Goal: Task Accomplishment & Management: Manage account settings

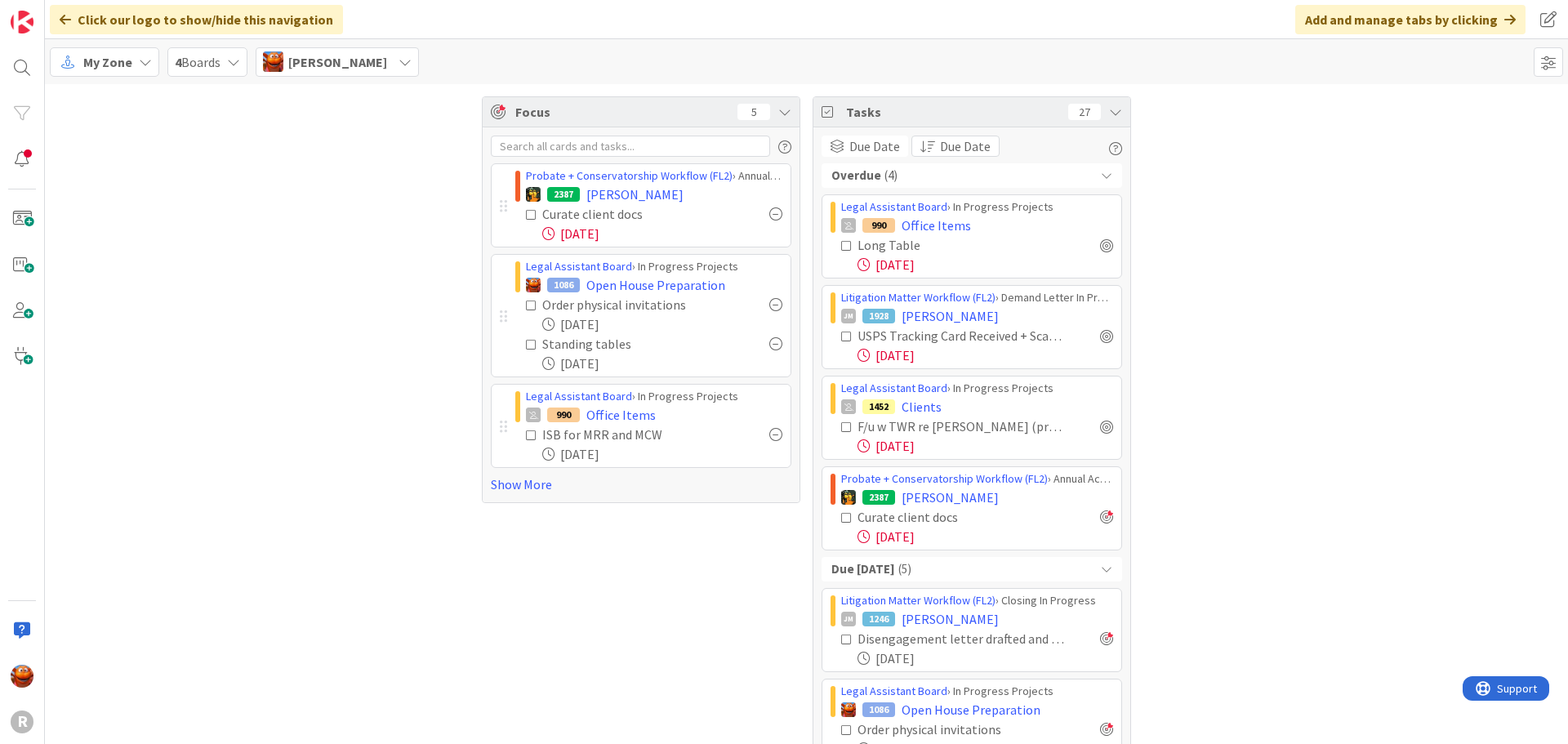
click at [123, 67] on span "My Zone" at bounding box center [108, 62] width 49 height 19
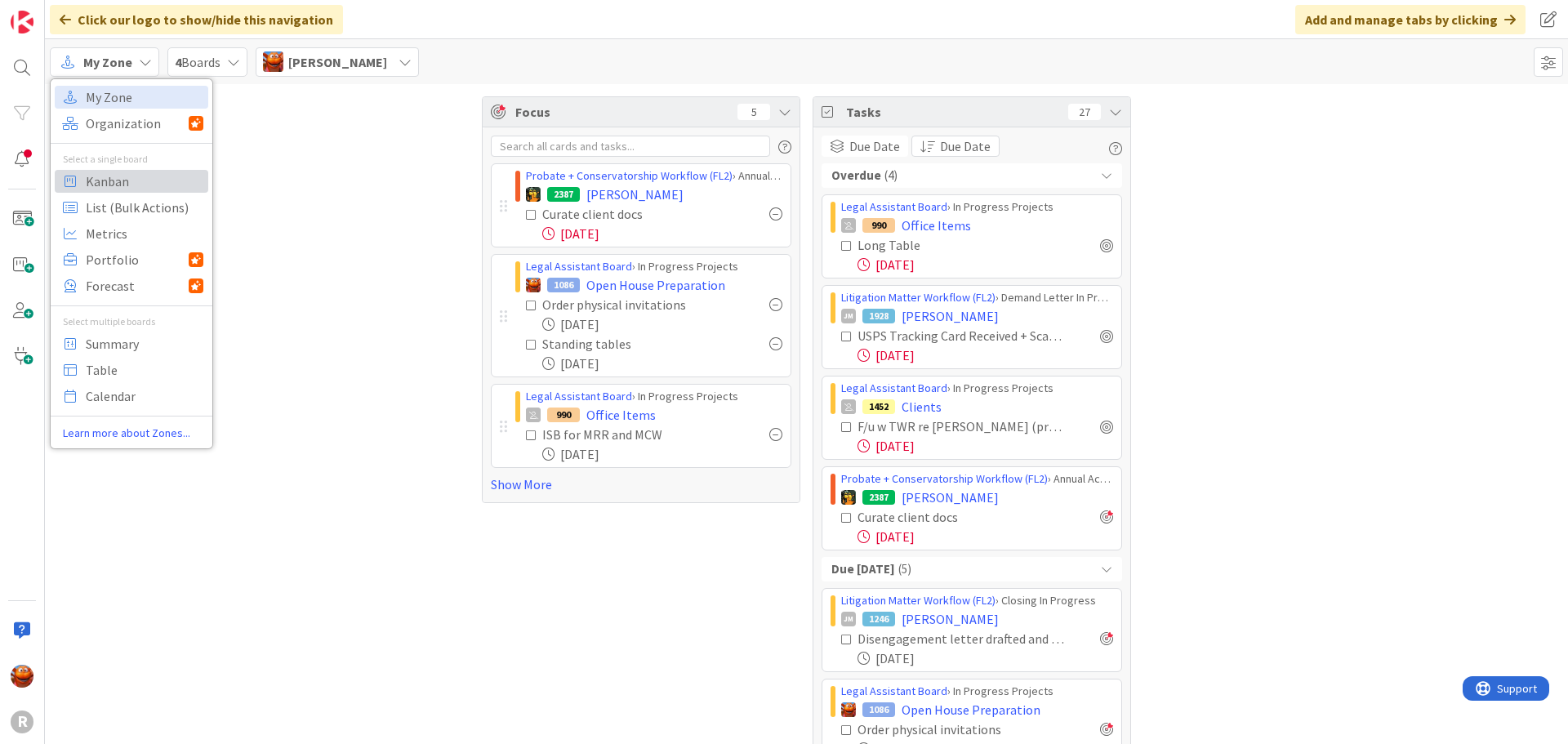
drag, startPoint x: 114, startPoint y: 188, endPoint x: 123, endPoint y: 187, distance: 9.1
click at [114, 188] on span "Kanban" at bounding box center [144, 181] width 118 height 24
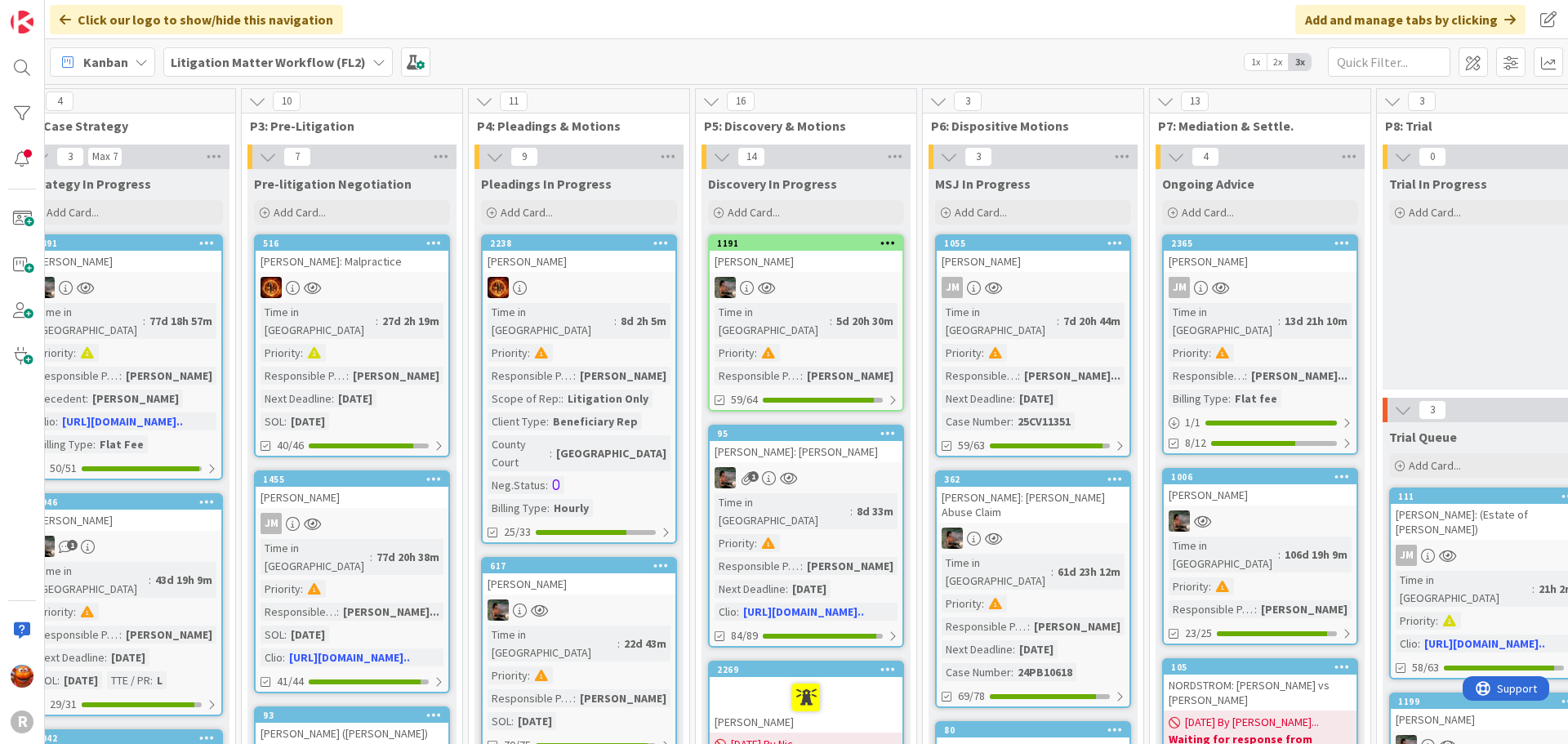
scroll to position [0, 1734]
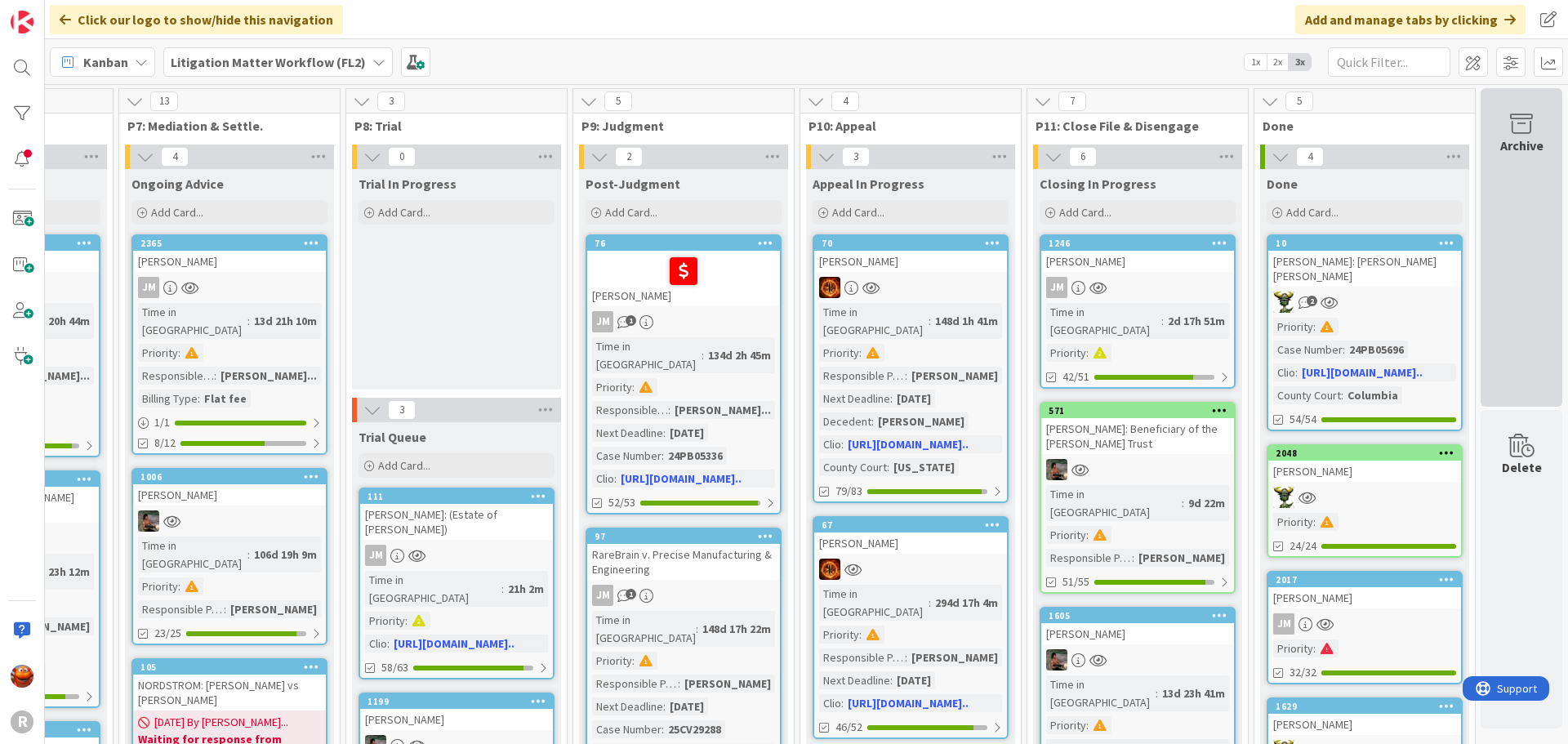
click at [1516, 340] on div "Archive" at bounding box center [1521, 247] width 82 height 318
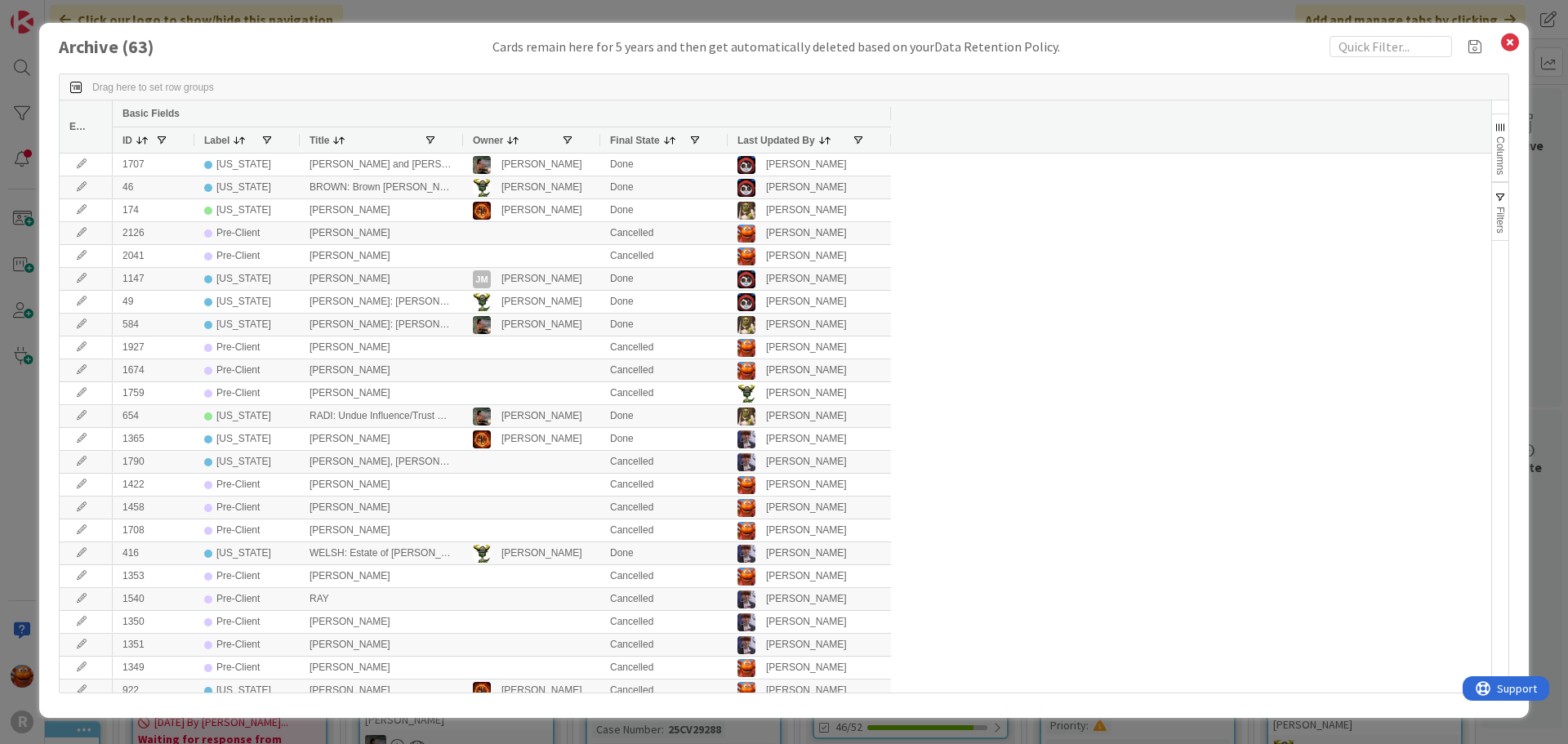
click at [1397, 35] on div "Archive ( 63 ) Cards remain here for 5 years and then get automatically deleted…" at bounding box center [784, 370] width 1490 height 695
click at [1394, 41] on input "text" at bounding box center [1391, 47] width 123 height 21
type input "c"
type input "paid"
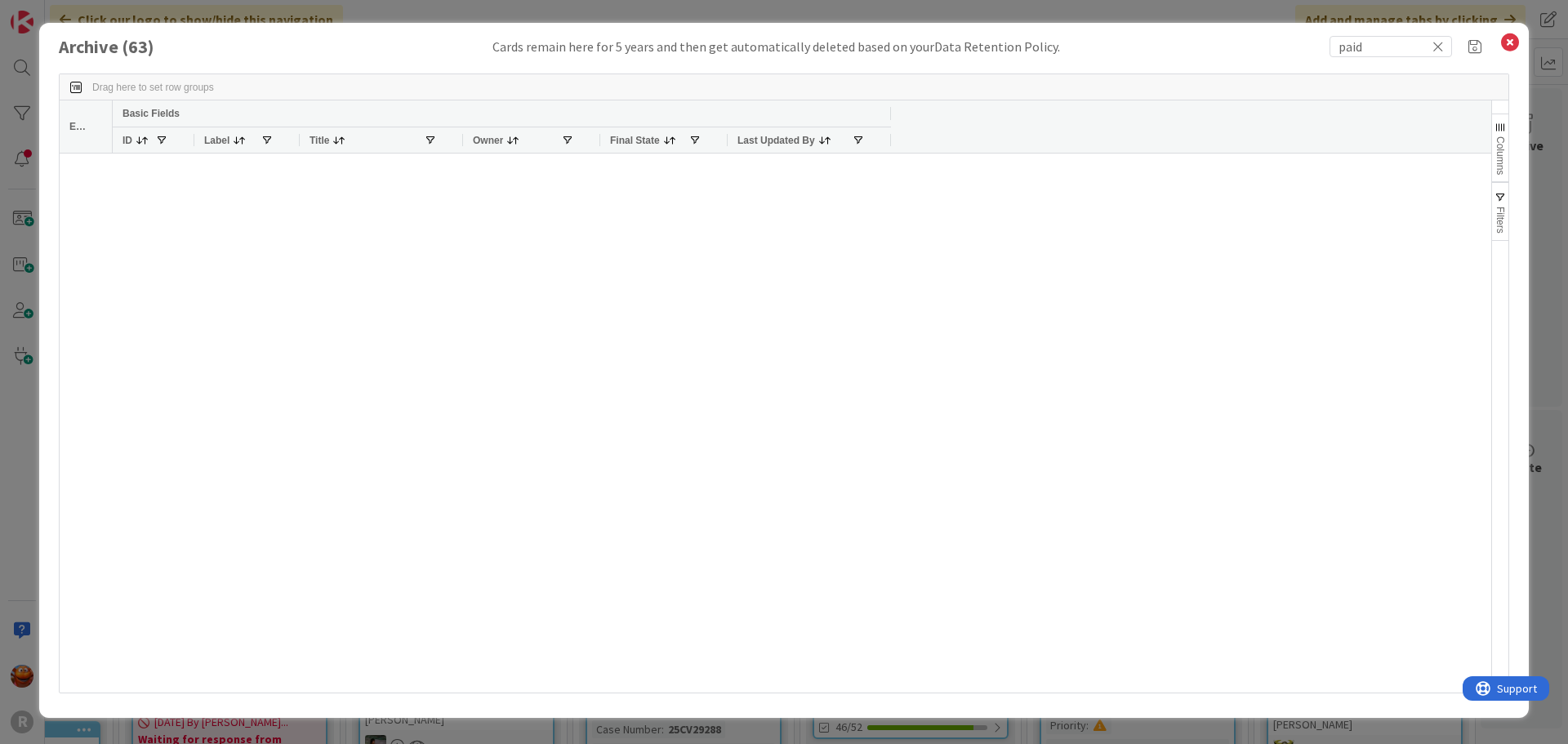
click at [1442, 45] on icon at bounding box center [1439, 46] width 12 height 15
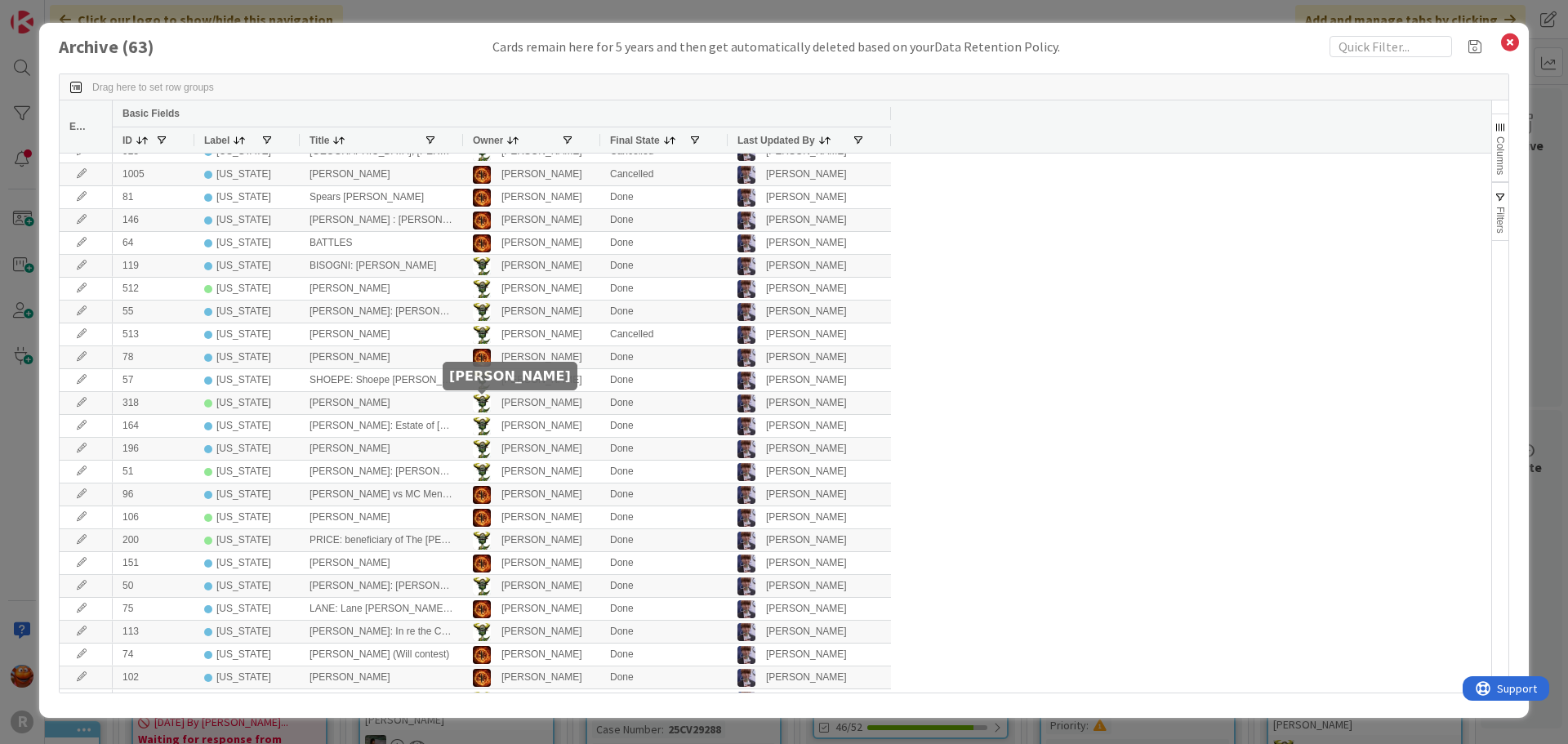
scroll to position [817, 0]
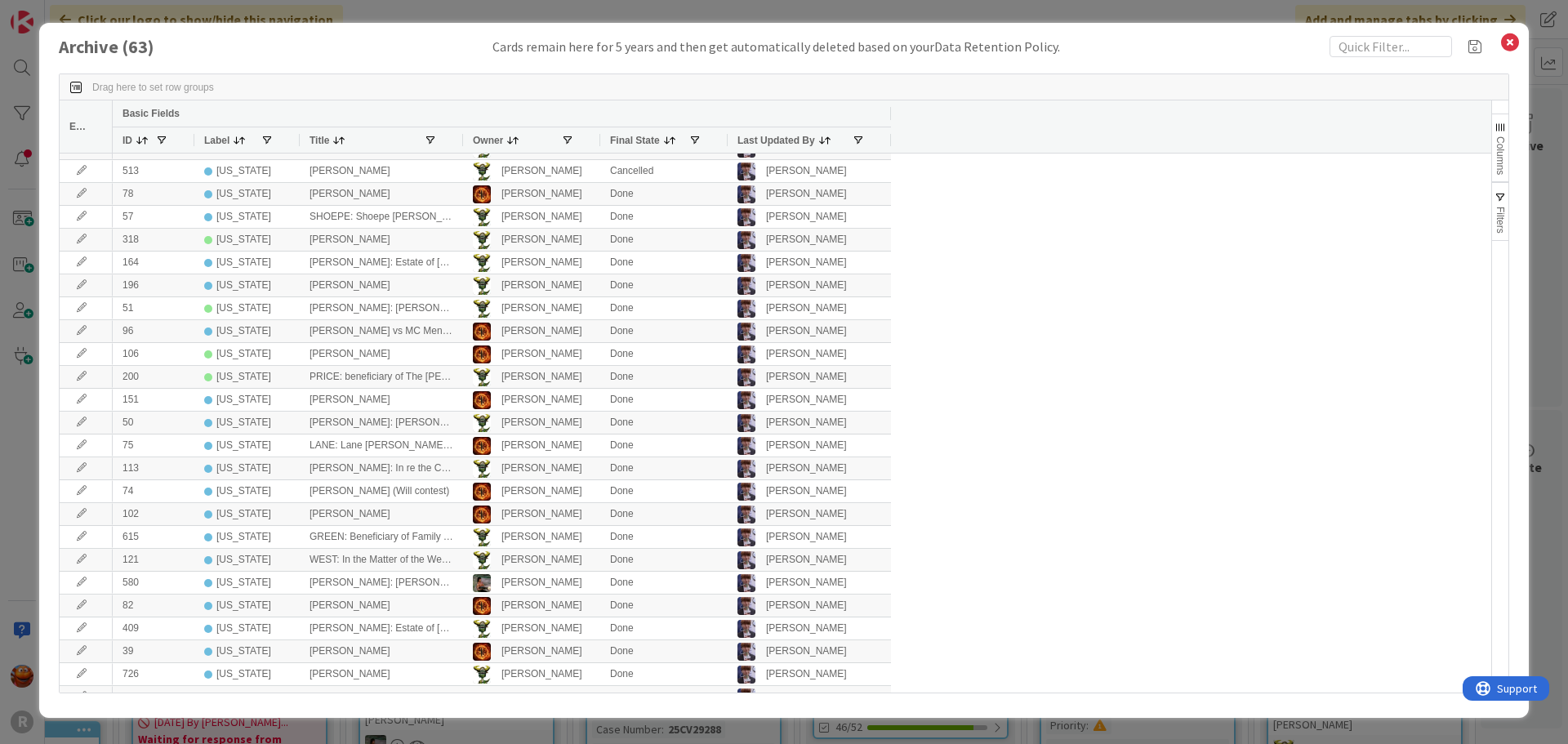
click at [32, 51] on div "Archive ( 63 ) Cards remain here for 5 years and then get automatically deleted…" at bounding box center [784, 372] width 1568 height 744
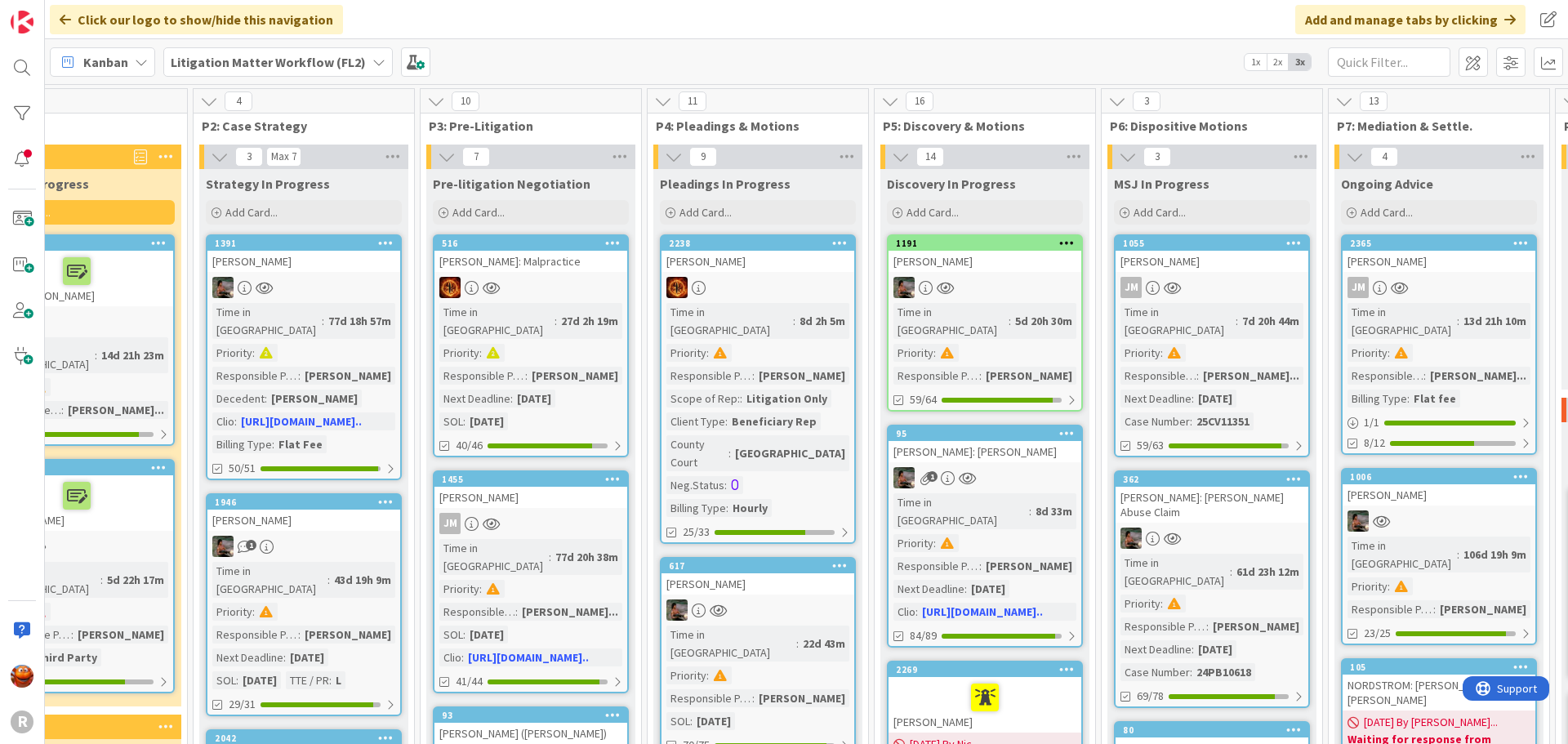
scroll to position [0, 0]
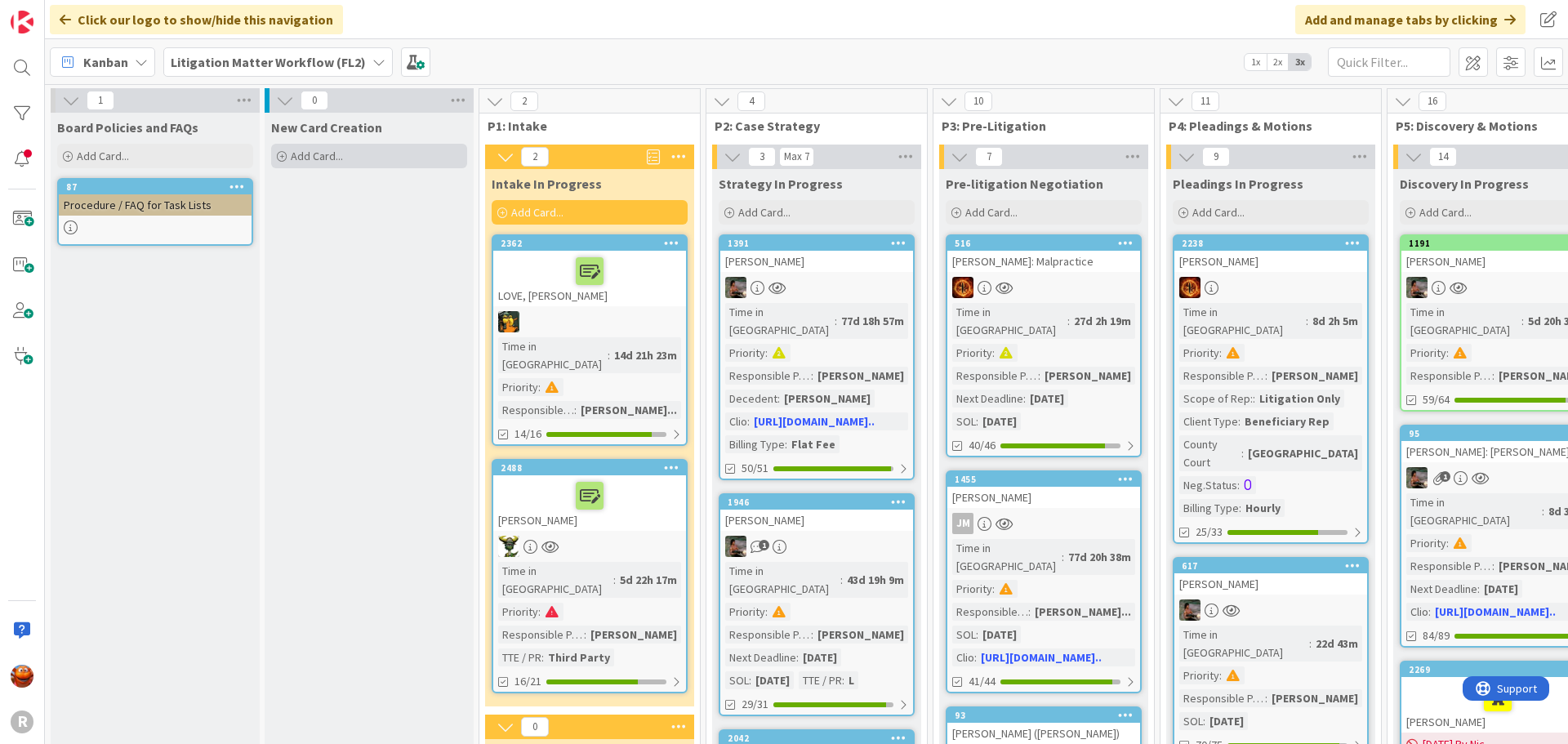
click at [360, 155] on div "Add Card..." at bounding box center [369, 156] width 196 height 24
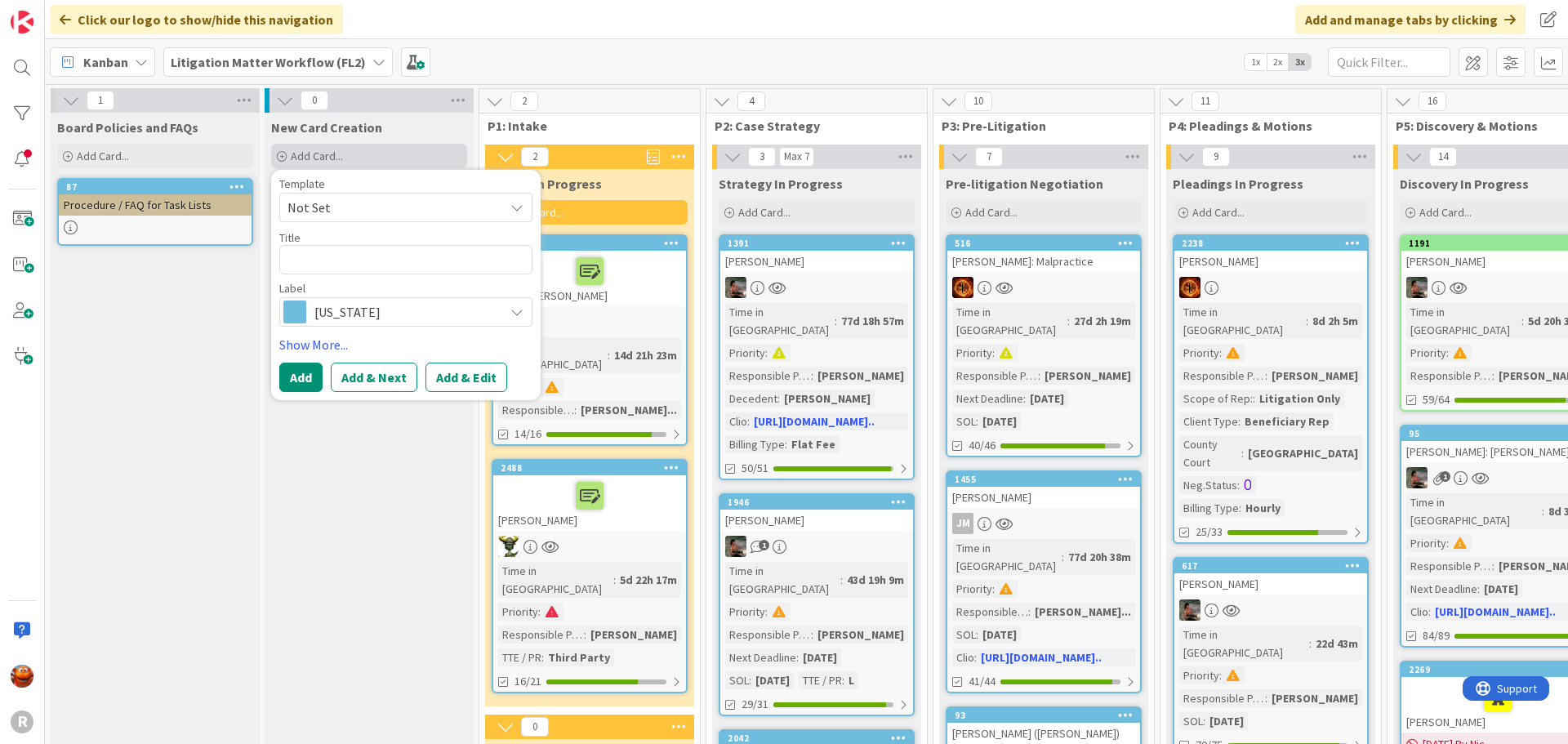
type textarea "x"
type textarea "P"
type textarea "x"
type textarea "PA"
type textarea "x"
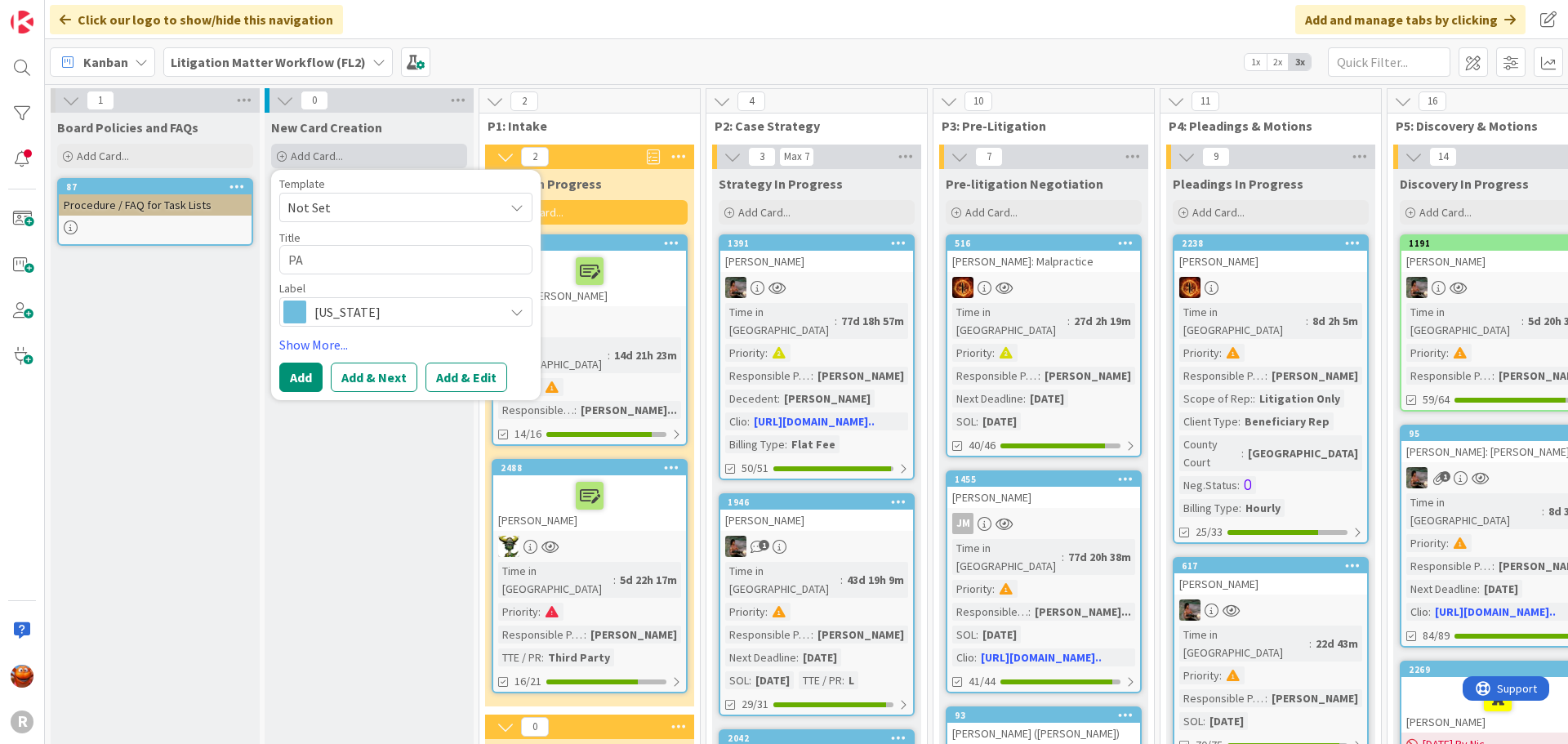
type textarea "PAU"
type textarea "x"
type textarea "[PERSON_NAME]"
type textarea "x"
type textarea "PAULU"
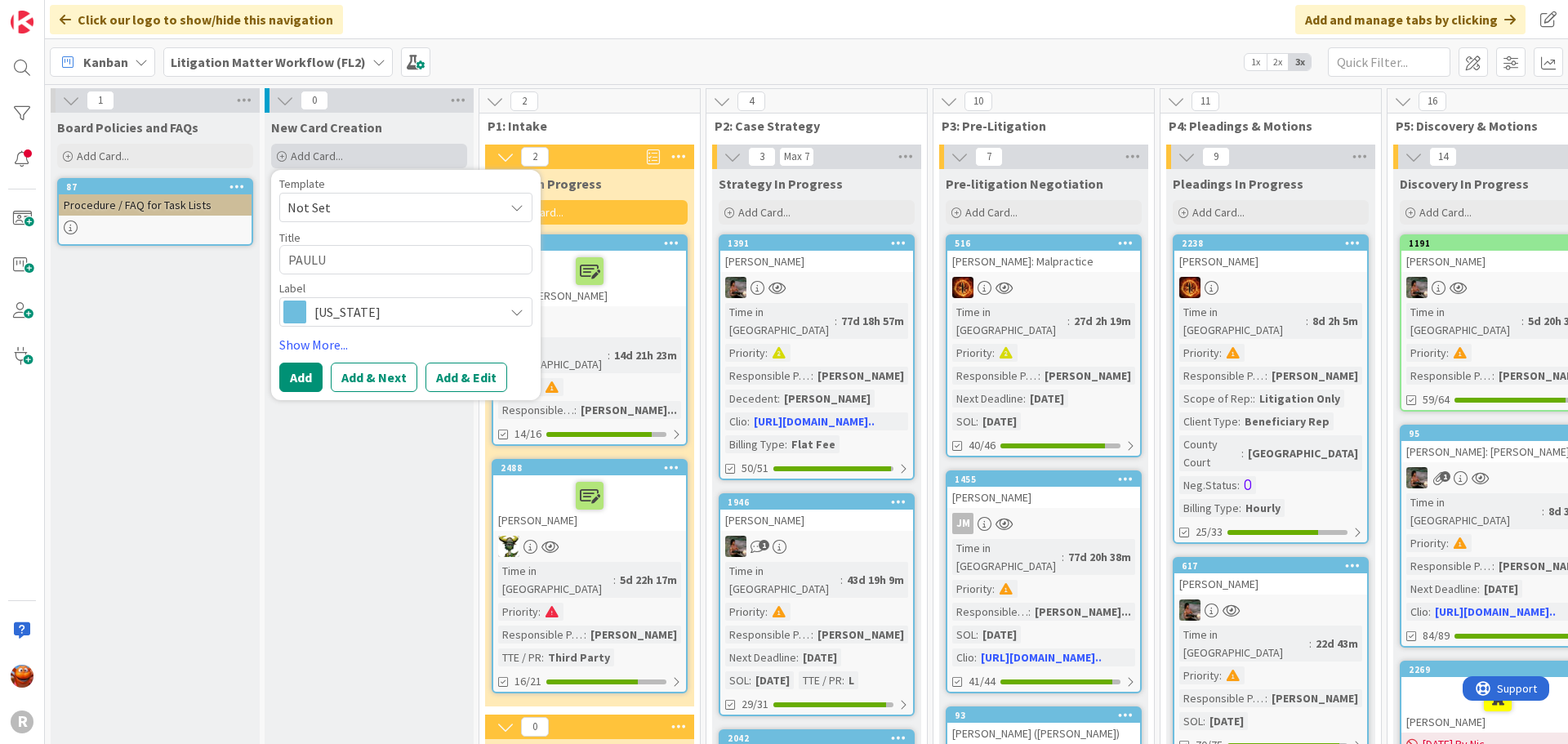
type textarea "x"
type textarea "[PERSON_NAME]"
type textarea "x"
type textarea "[PERSON_NAME],"
type textarea "x"
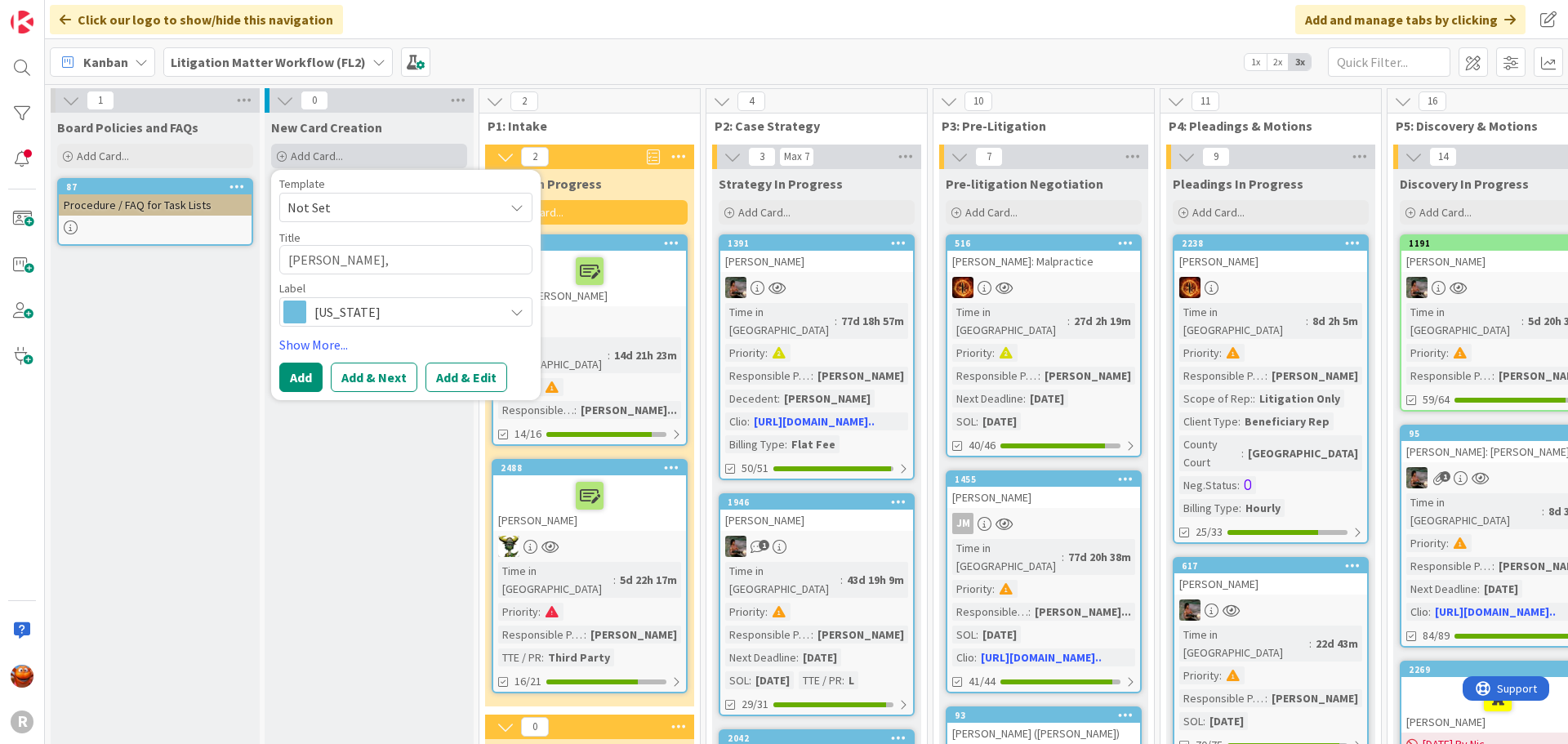
type textarea "[PERSON_NAME], N"
type textarea "x"
type textarea "[PERSON_NAME], Ni"
type textarea "x"
type textarea "[PERSON_NAME], Niv"
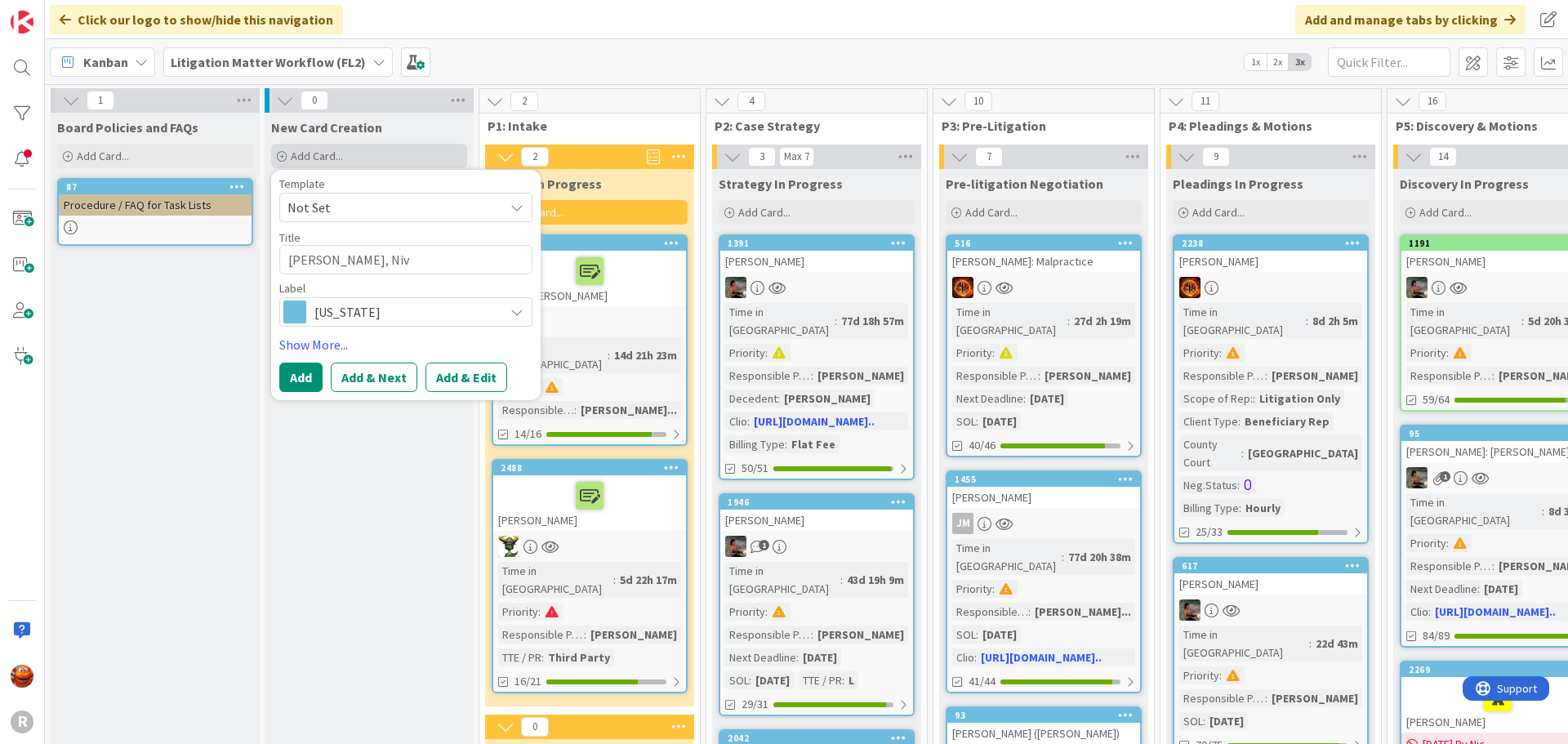
type textarea "x"
type textarea "[PERSON_NAME], Nivo"
type textarea "x"
type textarea "[PERSON_NAME], Niv"
type textarea "x"
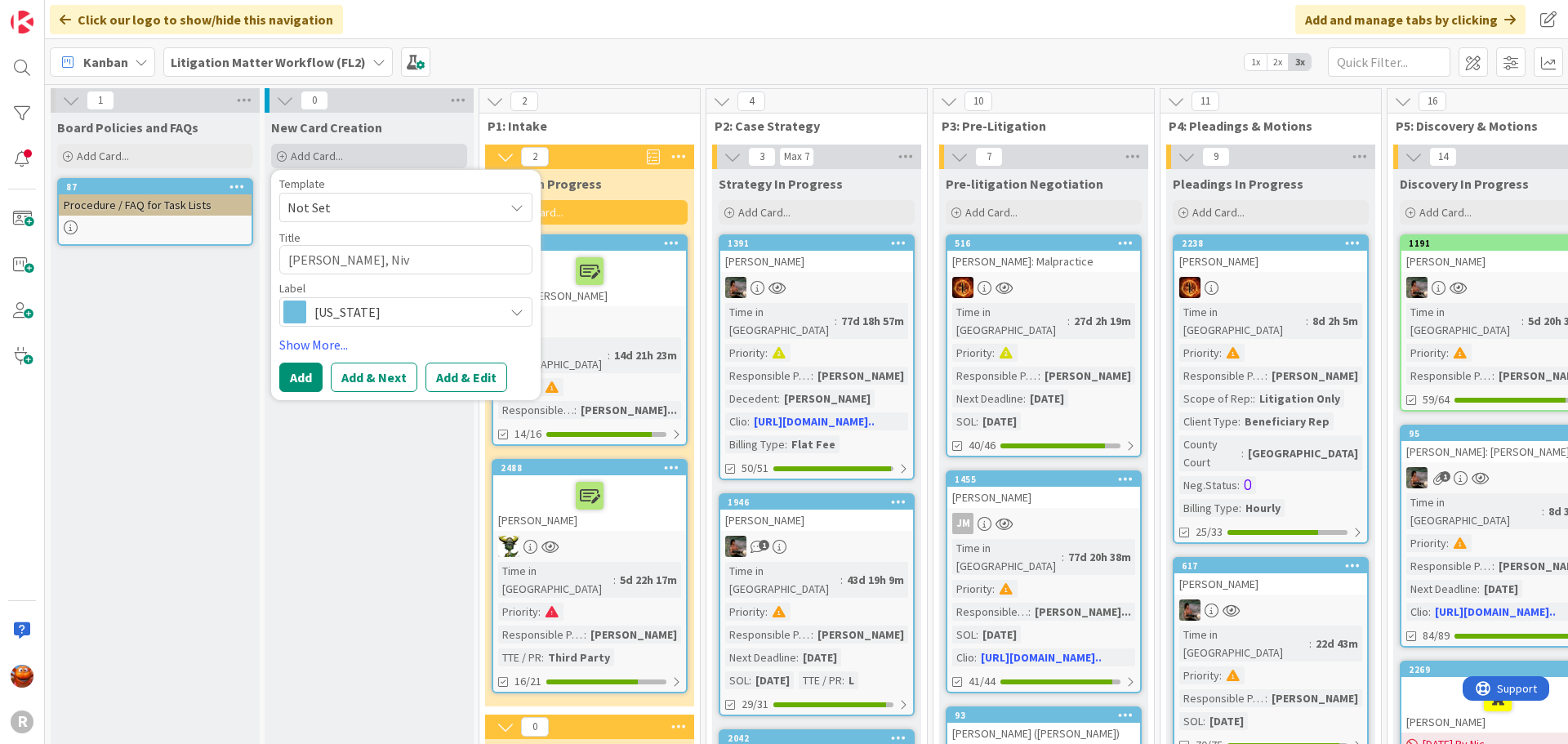
type textarea "[PERSON_NAME], Ni"
type textarea "x"
type textarea "[PERSON_NAME]"
type textarea "x"
type textarea "[PERSON_NAME]"
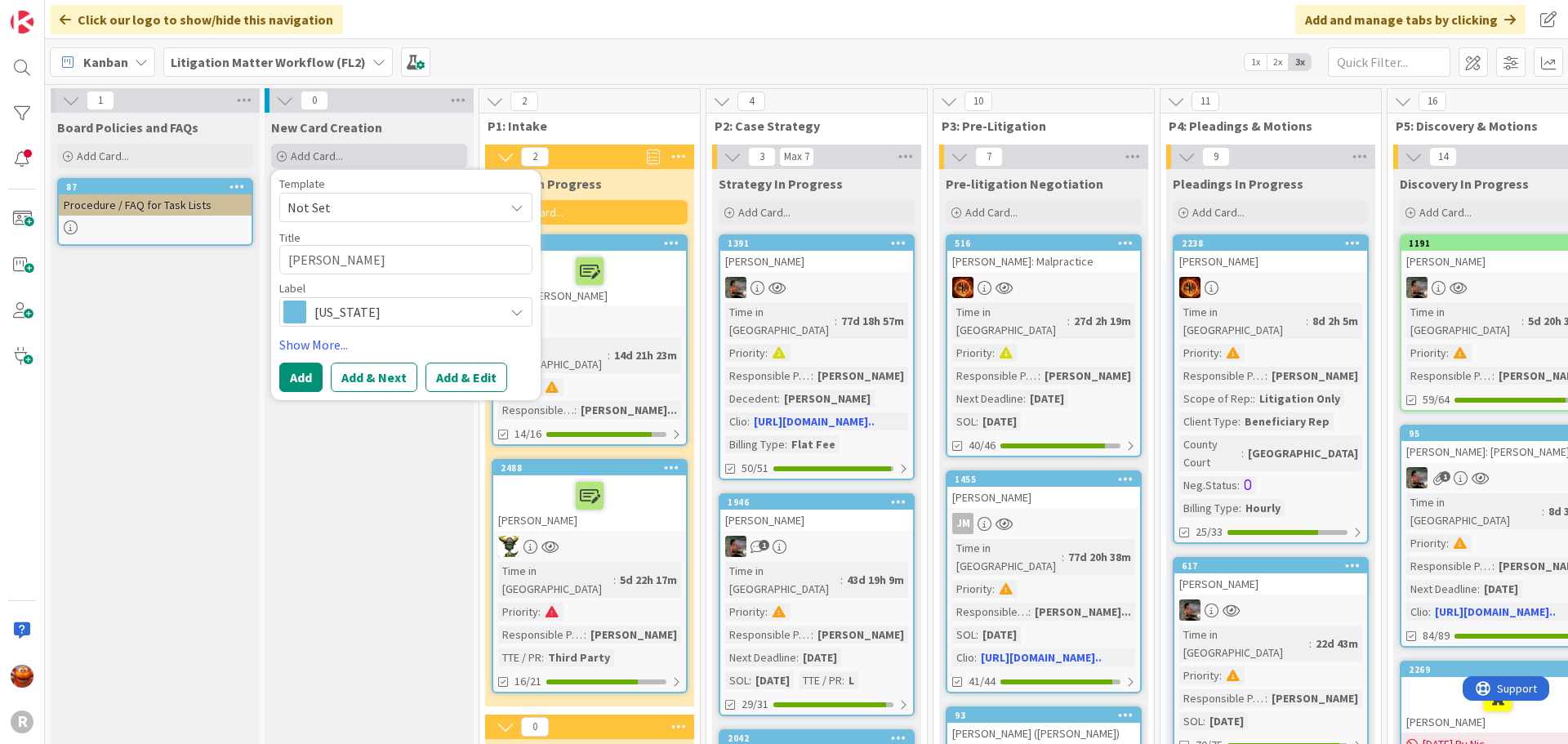
type textarea "x"
type textarea "[PERSON_NAME]"
type textarea "x"
type textarea "[PERSON_NAME]"
type textarea "x"
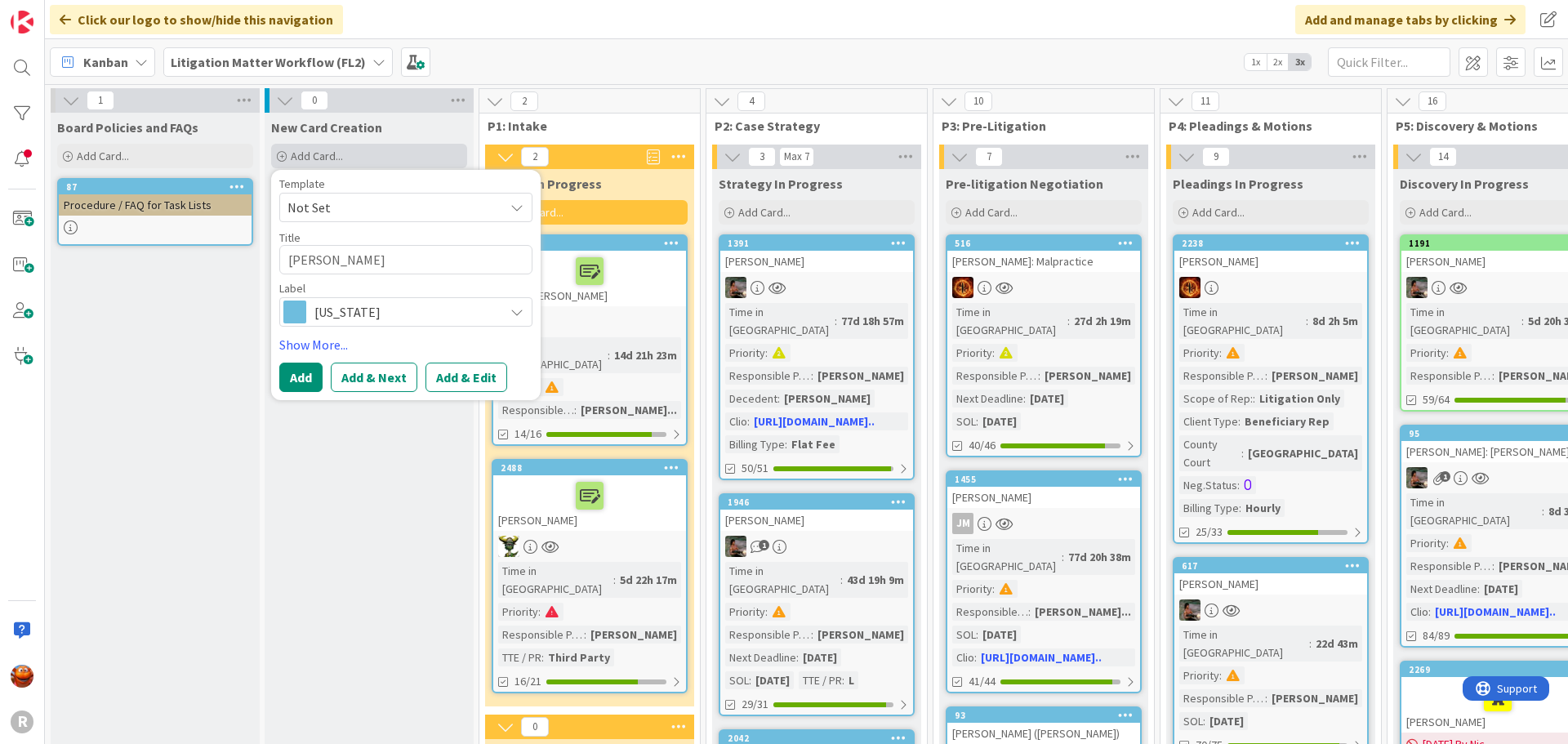
type textarea "[PERSON_NAME]"
type textarea "x"
type textarea "[PERSON_NAME]"
type textarea "x"
type textarea "[PERSON_NAME]"
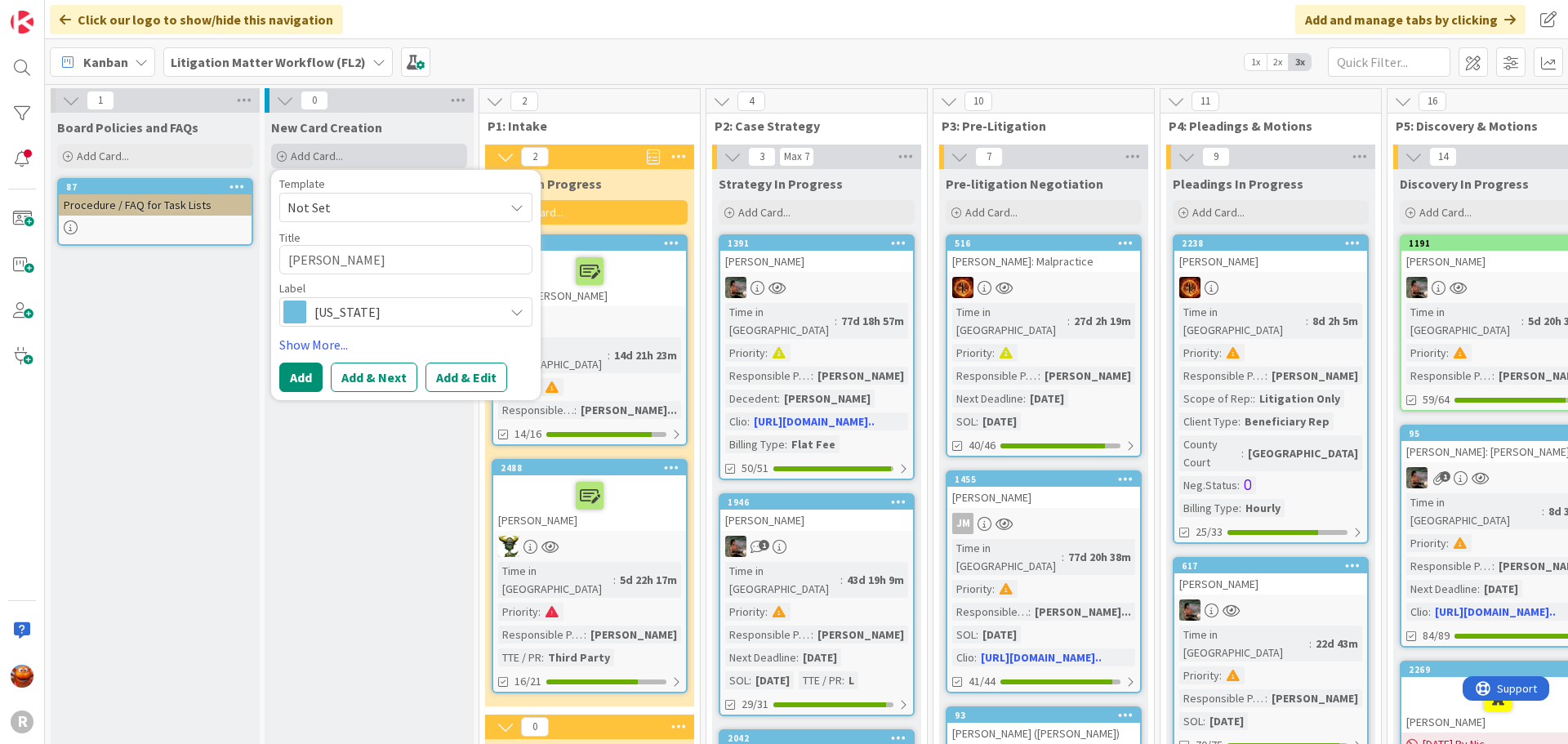
type textarea "x"
type textarea "[PERSON_NAME]"
type textarea "x"
type textarea "[PERSON_NAME] ("
type textarea "x"
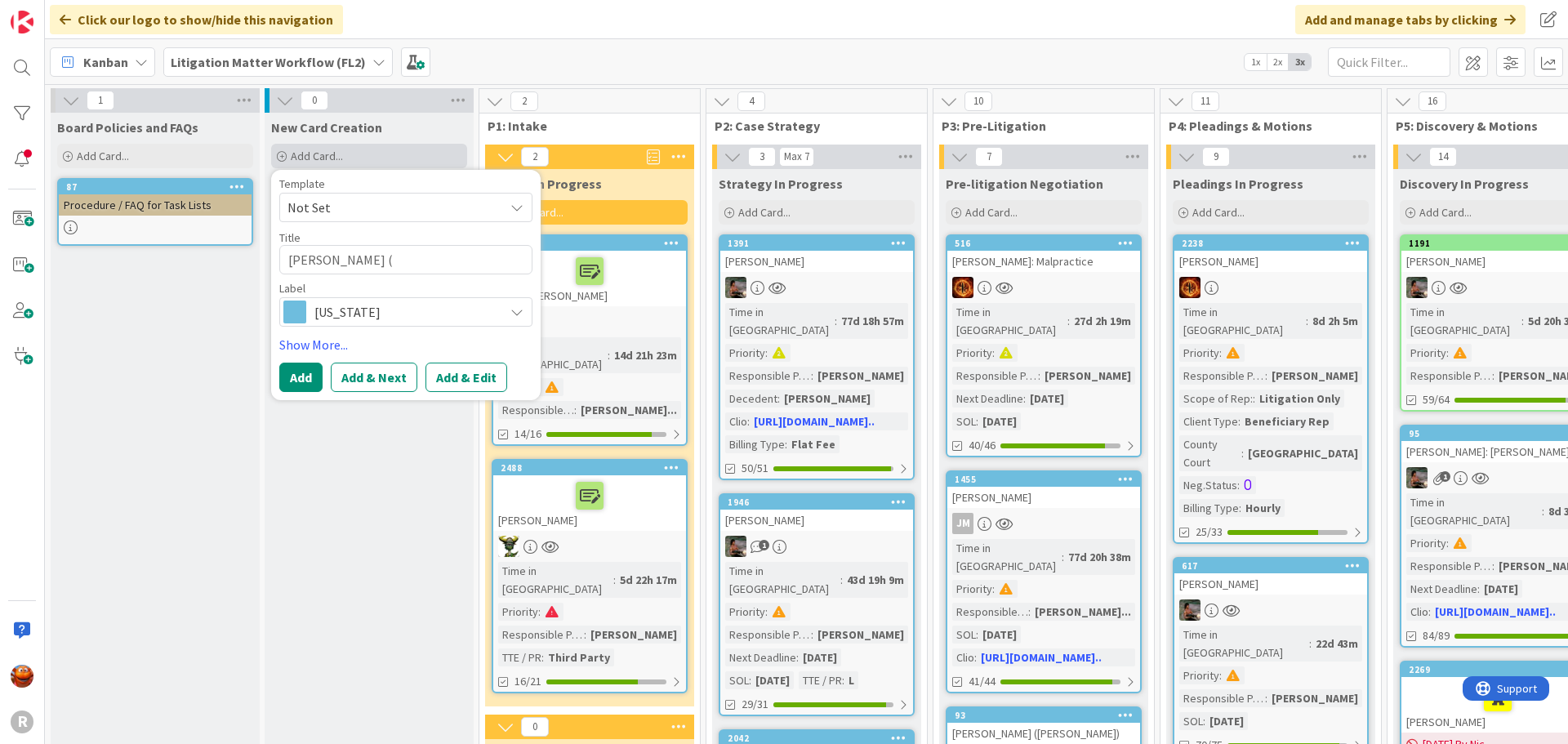
type textarea "[PERSON_NAME] (P"
type textarea "x"
type textarea "[PERSON_NAME] (Pa"
type textarea "x"
type textarea "[PERSON_NAME] (Pai"
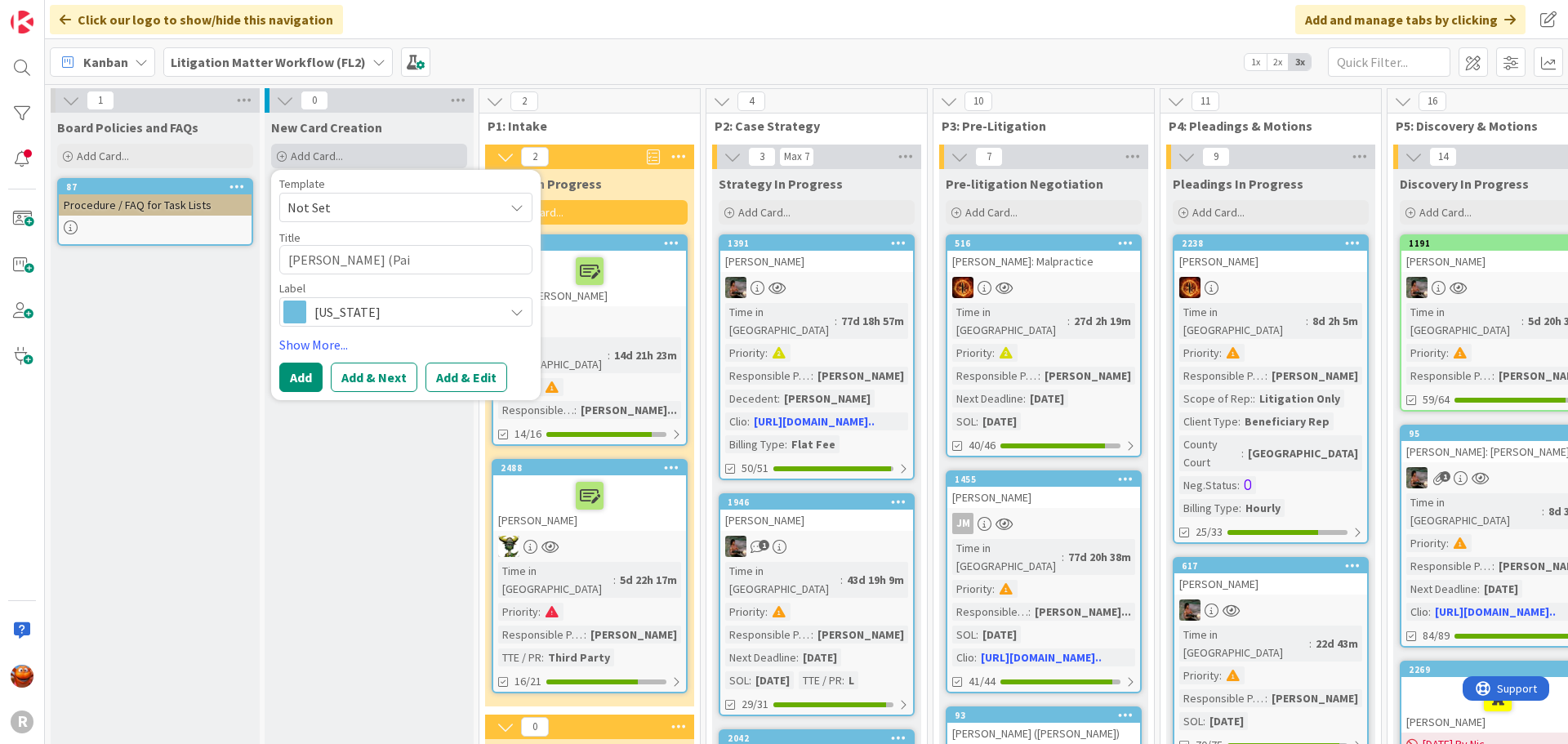
type textarea "x"
type textarea "[PERSON_NAME] (Paid"
type textarea "x"
type textarea "[PERSON_NAME] (Paid C"
type textarea "x"
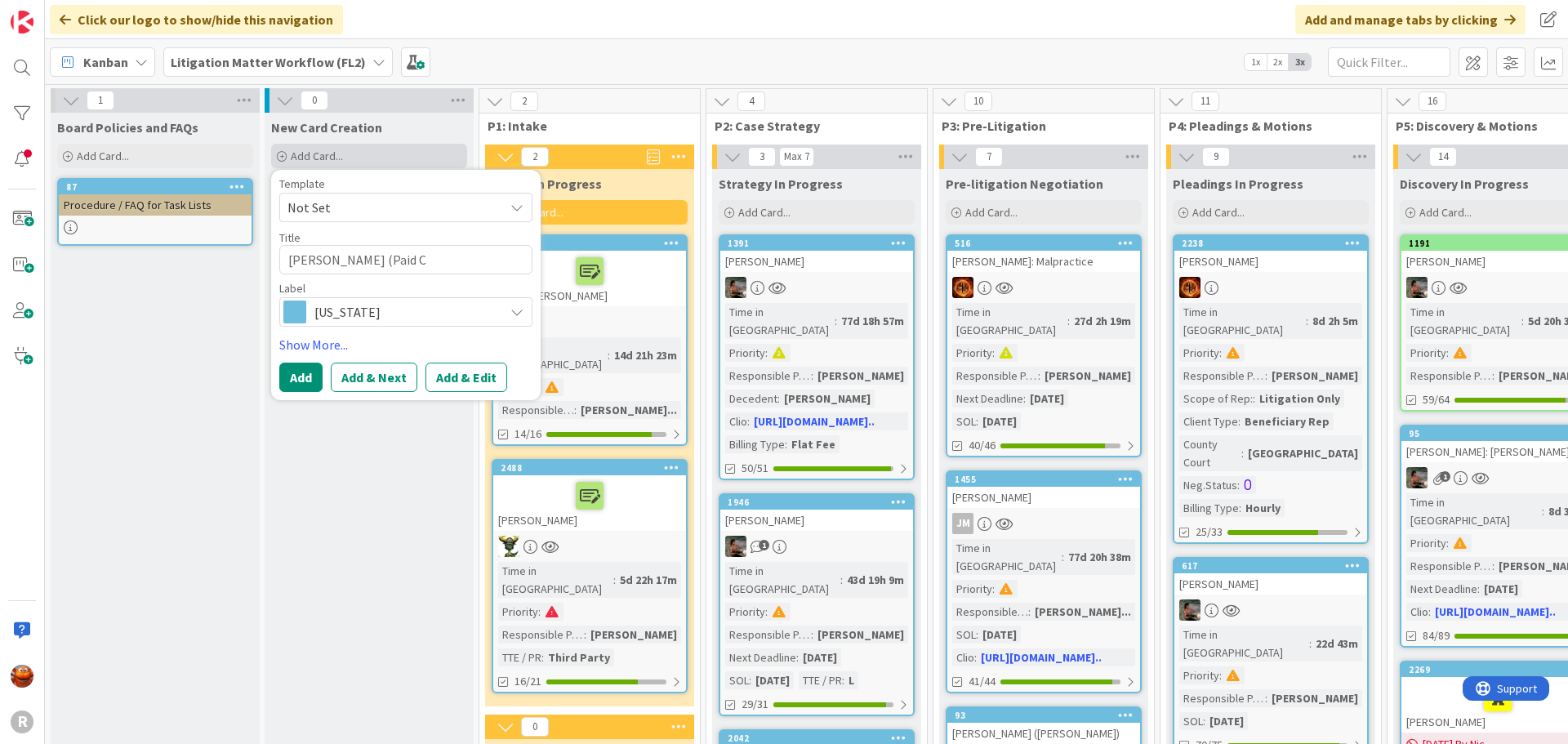
type textarea "[PERSON_NAME] (Paid Co"
type textarea "x"
type textarea "[PERSON_NAME] (Paid Cons"
type textarea "x"
type textarea "[PERSON_NAME] (Paid Consu"
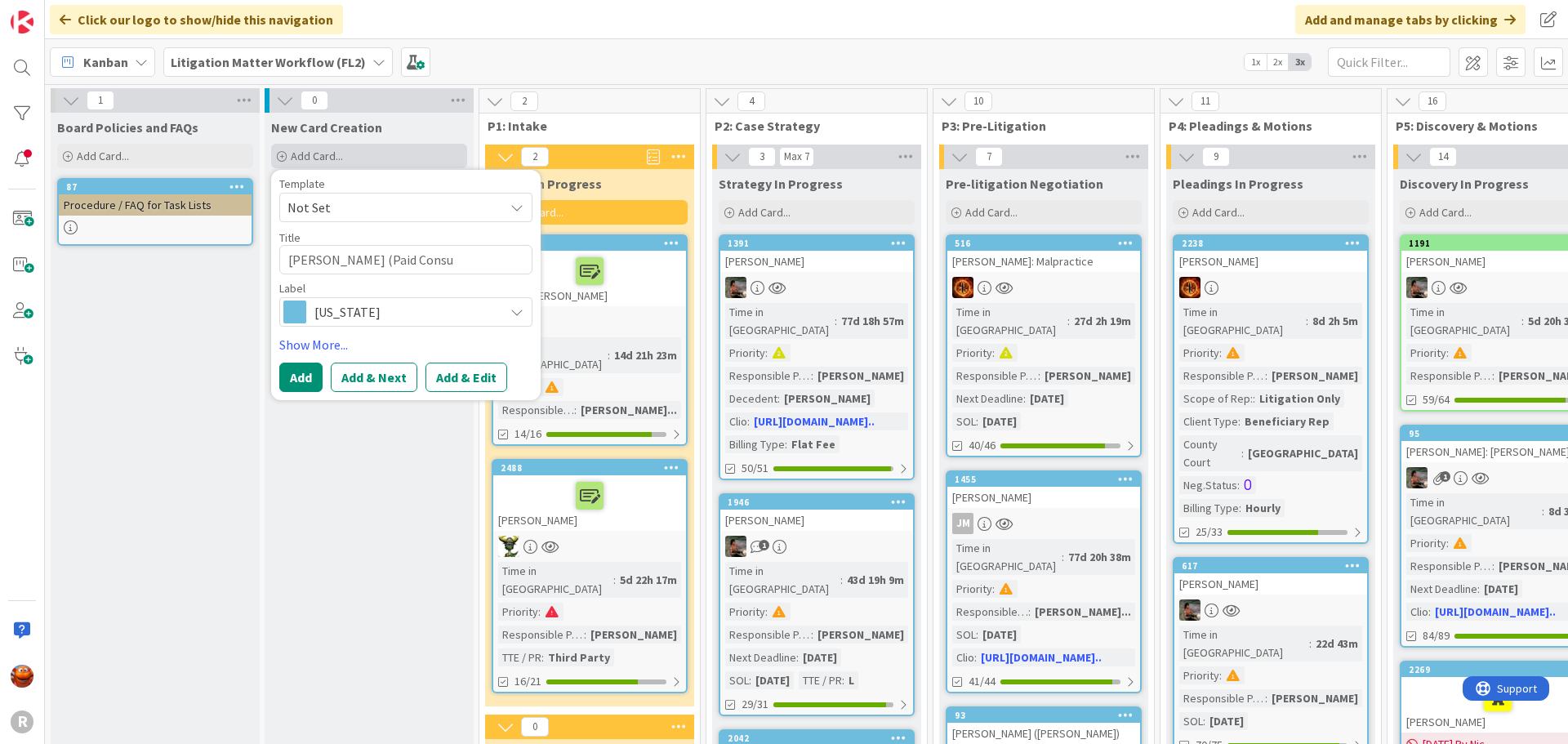
type textarea "x"
type textarea "[PERSON_NAME] (Paid Consul"
type textarea "x"
type textarea "[PERSON_NAME] (Paid Consult"
type textarea "x"
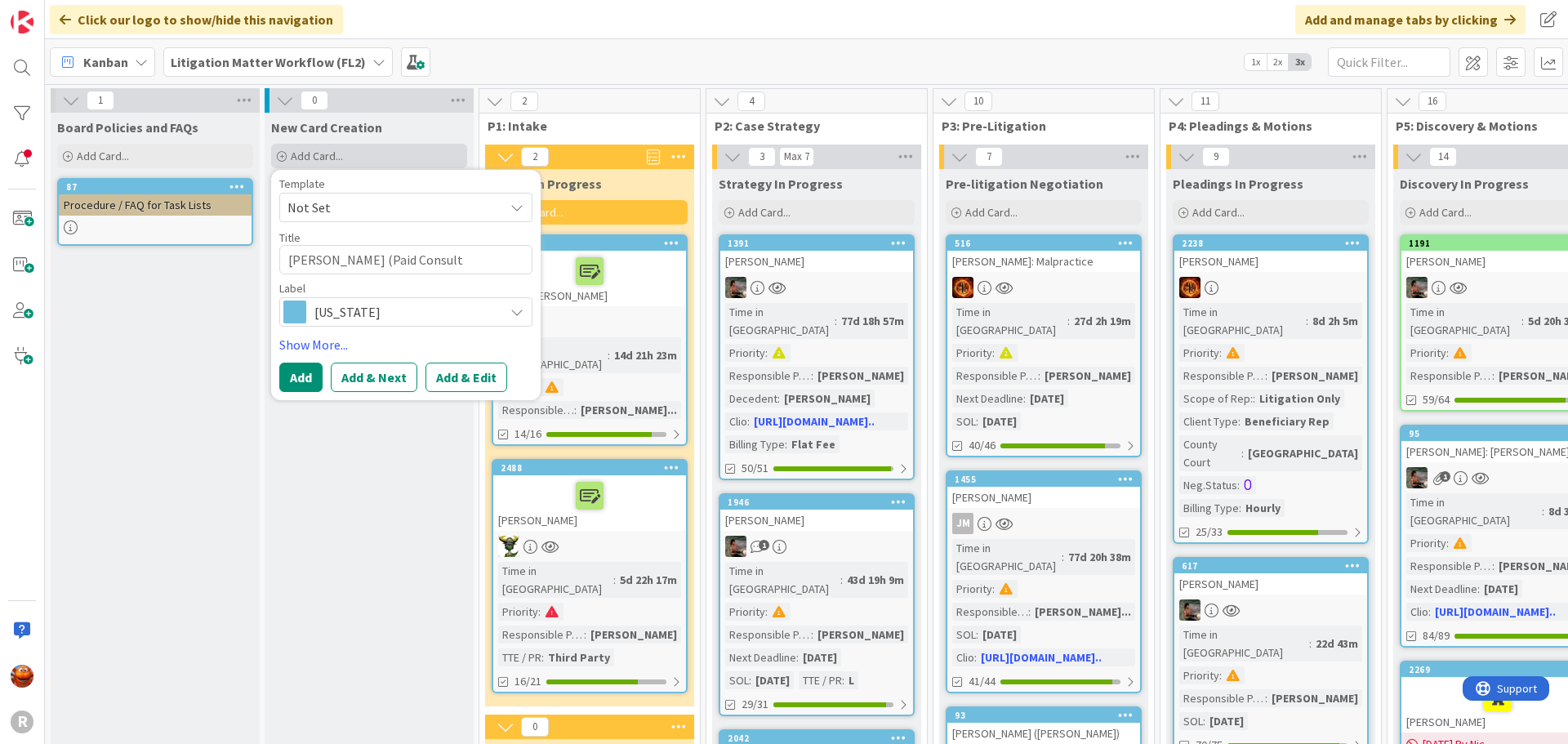
type textarea "[PERSON_NAME] (Paid Consulta"
type textarea "x"
type textarea "[PERSON_NAME] (Paid Consultat"
type textarea "x"
type textarea "[PERSON_NAME] (Paid Consultati"
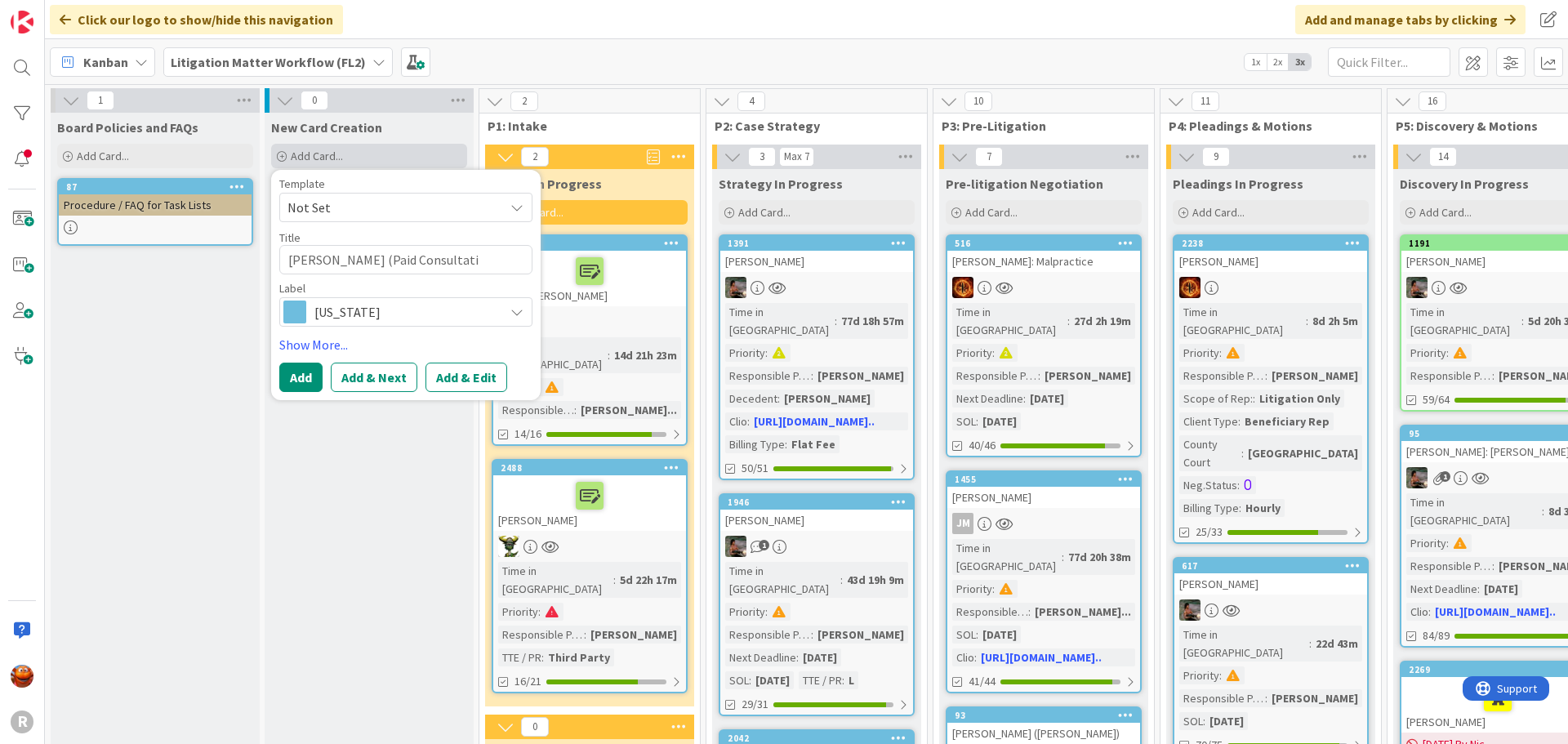
type textarea "x"
type textarea "[PERSON_NAME] (Paid Consultation"
type textarea "x"
type textarea "[PERSON_NAME] (Paid Consultation)"
click at [418, 307] on span "[US_STATE]" at bounding box center [405, 312] width 181 height 22
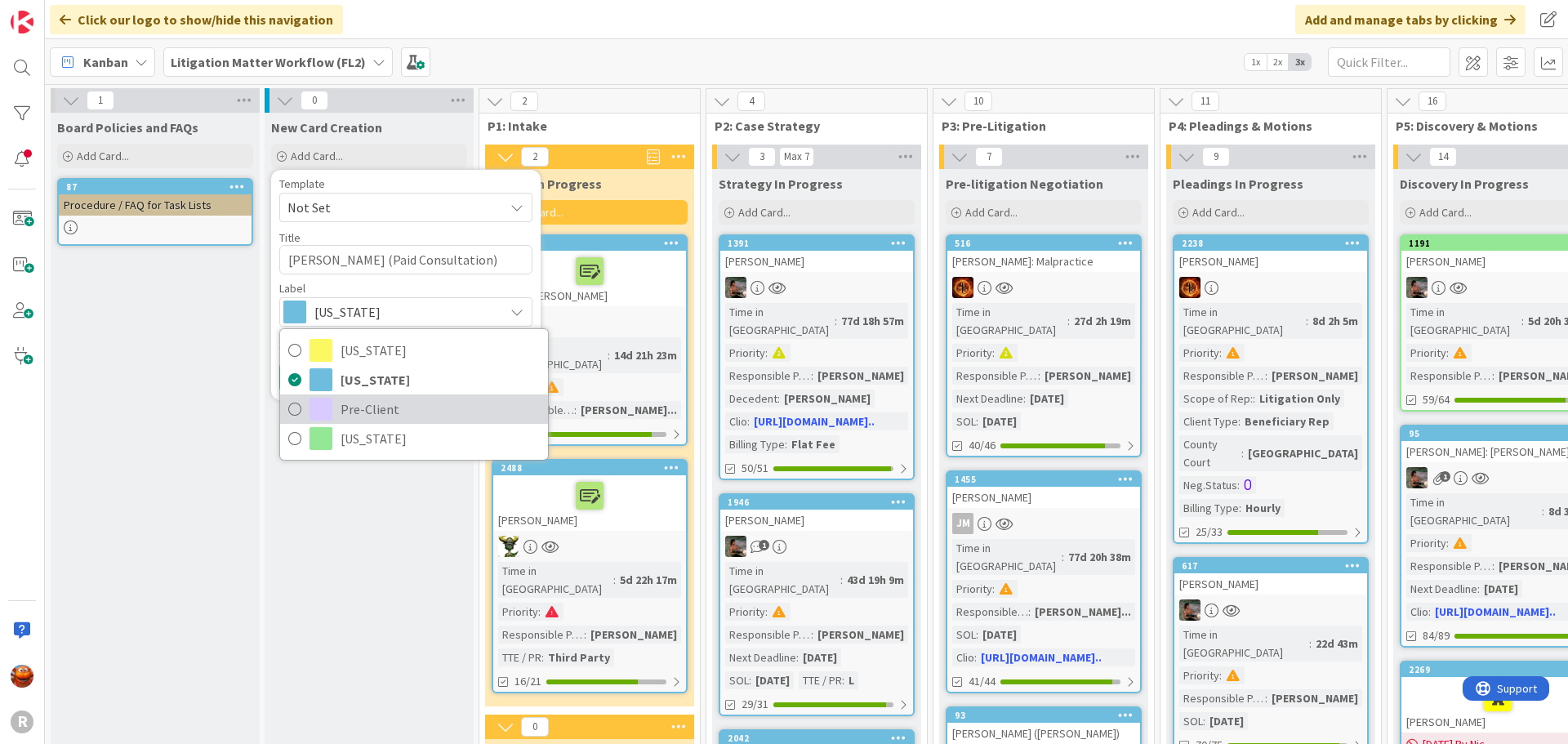
click at [381, 398] on span "Pre-Client" at bounding box center [440, 409] width 200 height 24
type textarea "x"
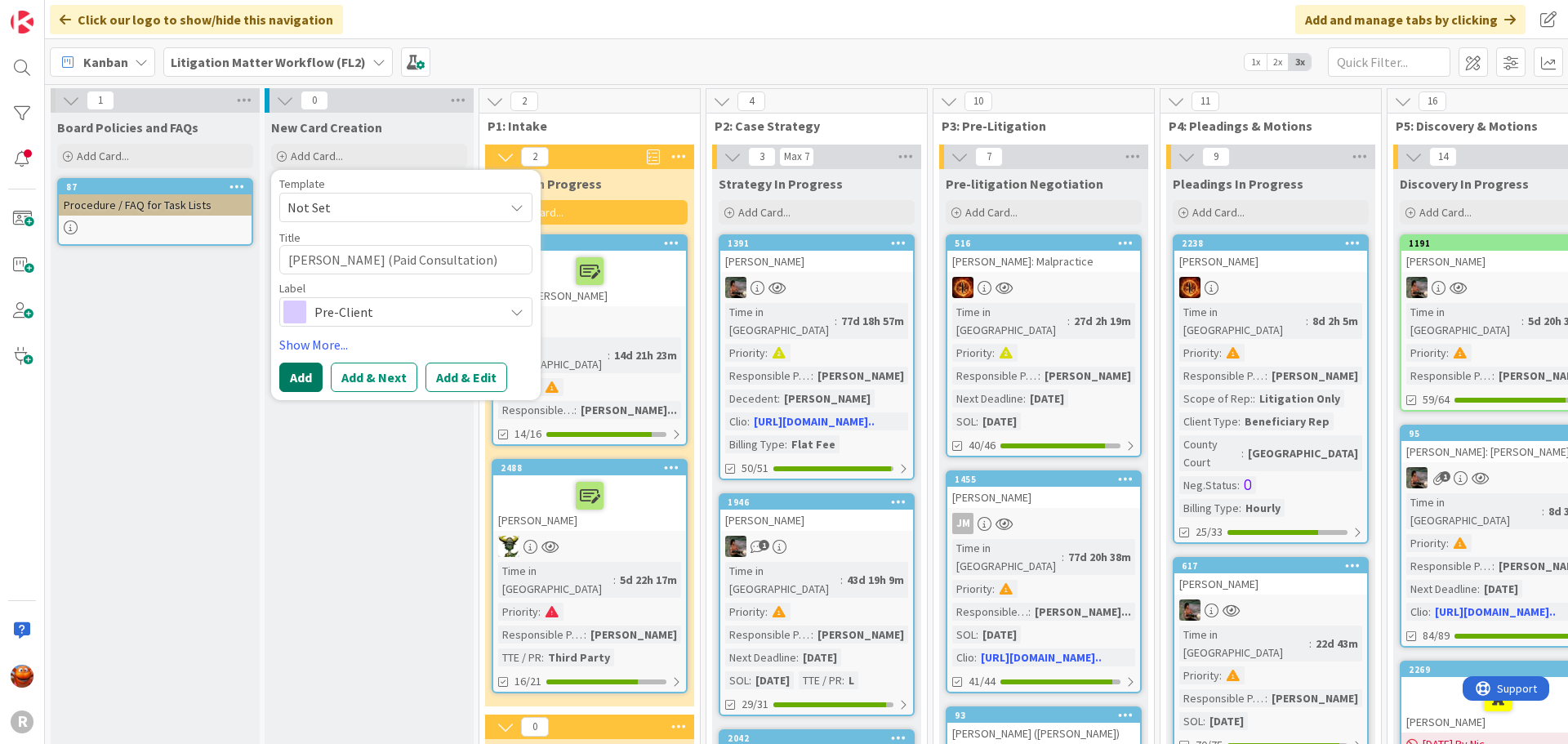
click at [303, 387] on button "Add" at bounding box center [301, 378] width 43 height 29
